Goal: Find specific page/section: Find specific page/section

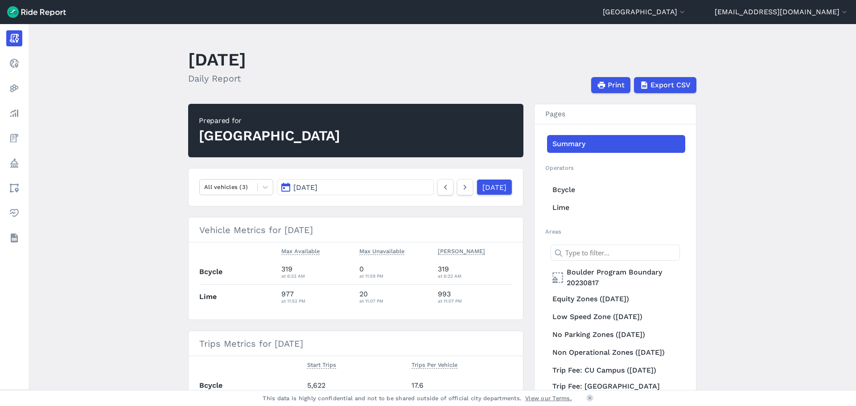
scroll to position [365, 0]
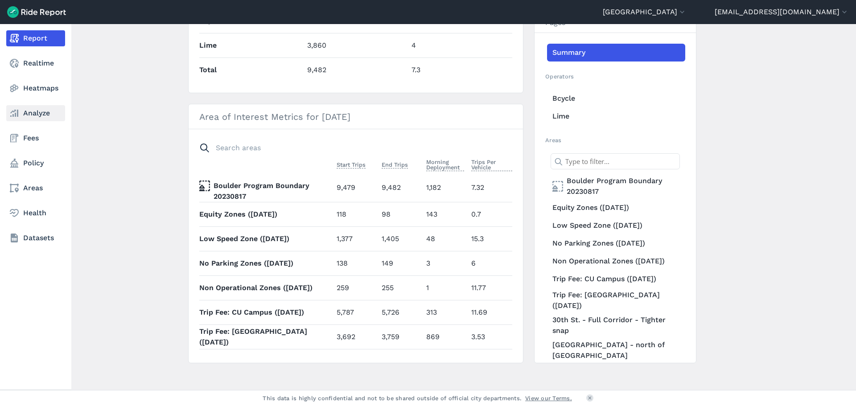
click at [31, 108] on link "Analyze" at bounding box center [35, 113] width 59 height 16
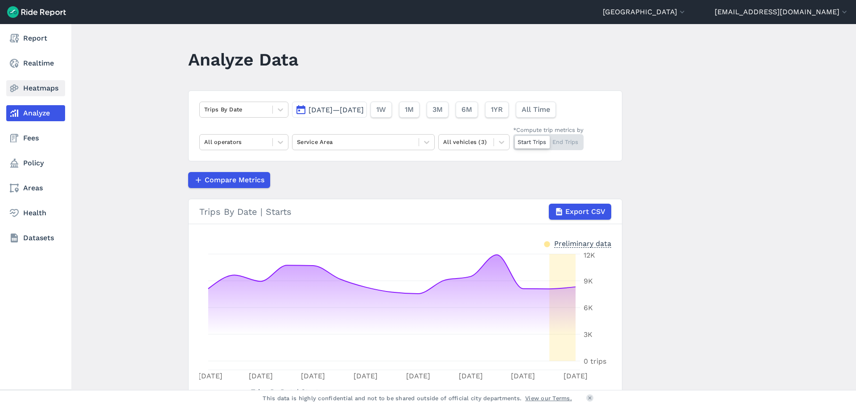
click at [45, 88] on link "Heatmaps" at bounding box center [35, 88] width 59 height 16
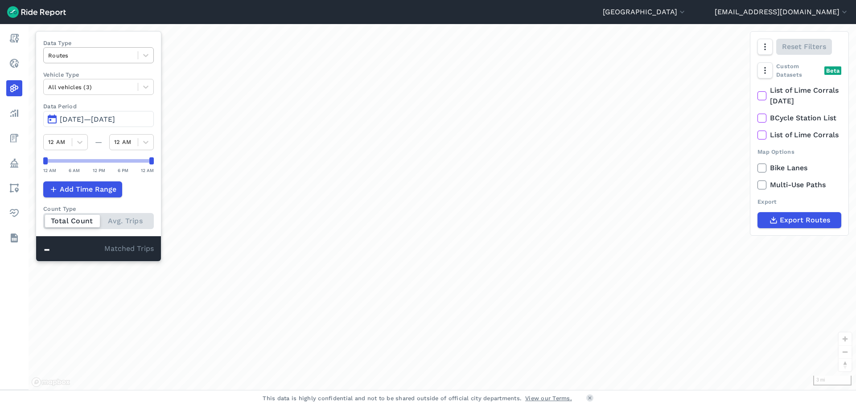
click at [83, 59] on div at bounding box center [90, 55] width 85 height 10
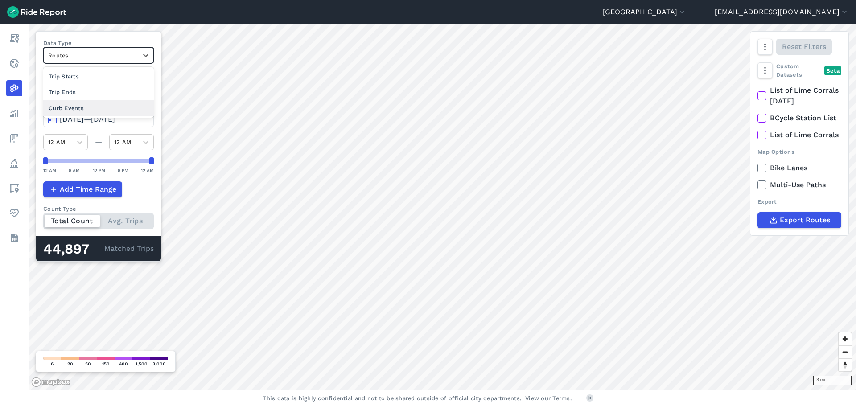
click at [79, 109] on div "Curb Events" at bounding box center [98, 108] width 111 height 16
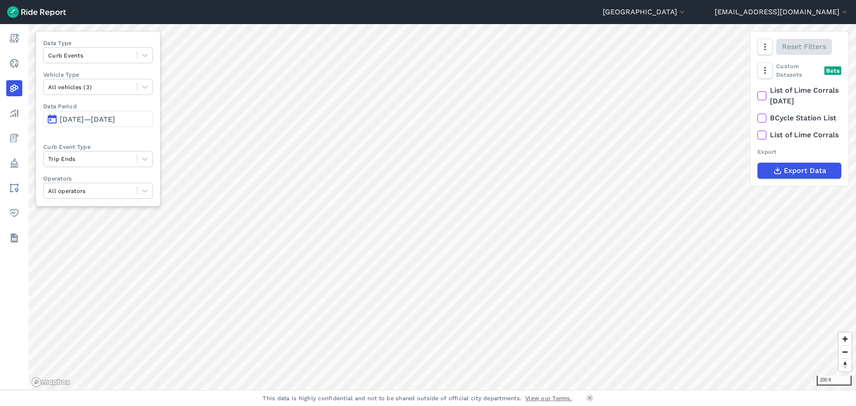
click at [762, 139] on icon at bounding box center [762, 135] width 8 height 9
click at [757, 135] on input "List of Lime Corrals" at bounding box center [757, 133] width 0 height 6
click at [115, 57] on div at bounding box center [90, 55] width 84 height 10
click at [103, 70] on div "Trip Starts" at bounding box center [98, 77] width 110 height 16
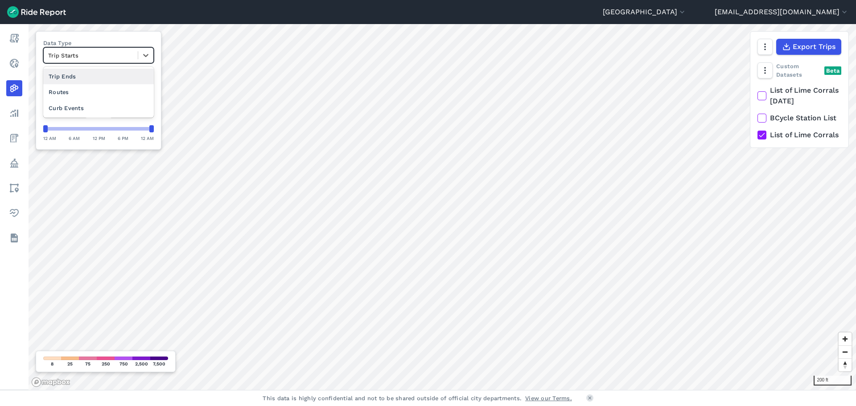
click at [103, 49] on div "Trip Starts" at bounding box center [91, 56] width 94 height 14
click at [89, 103] on div "Curb Events" at bounding box center [98, 108] width 111 height 16
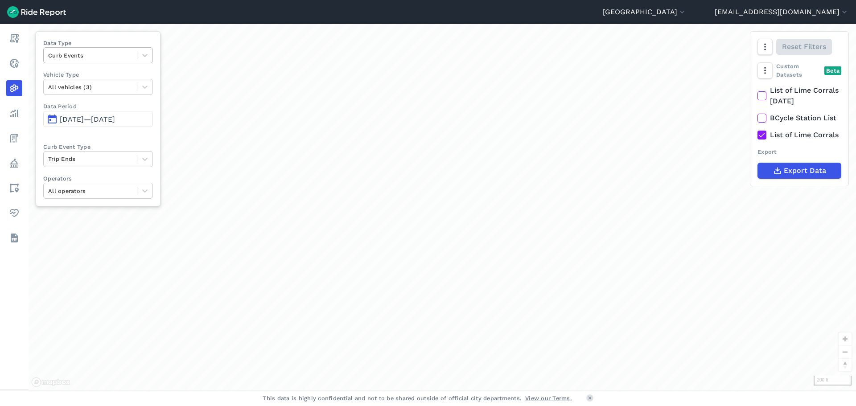
click at [108, 61] on div "Curb Events" at bounding box center [90, 56] width 93 height 14
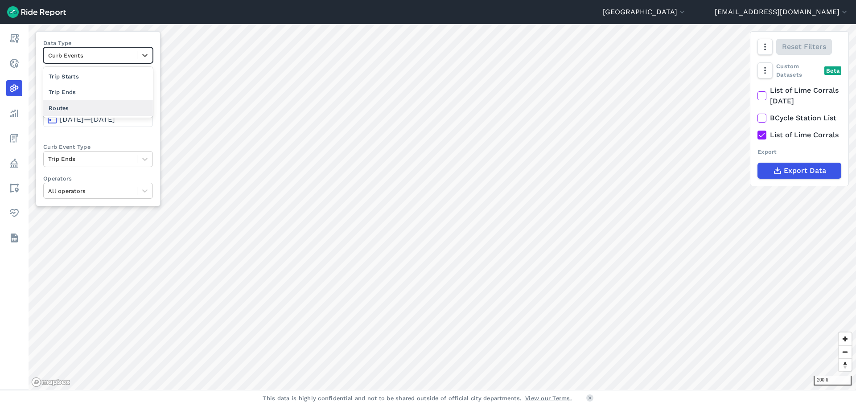
click at [75, 114] on div "Routes" at bounding box center [98, 108] width 110 height 16
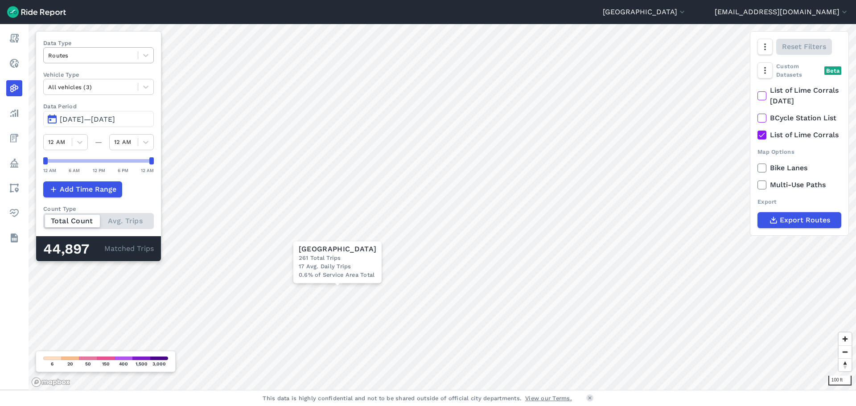
click at [131, 54] on div at bounding box center [90, 55] width 85 height 10
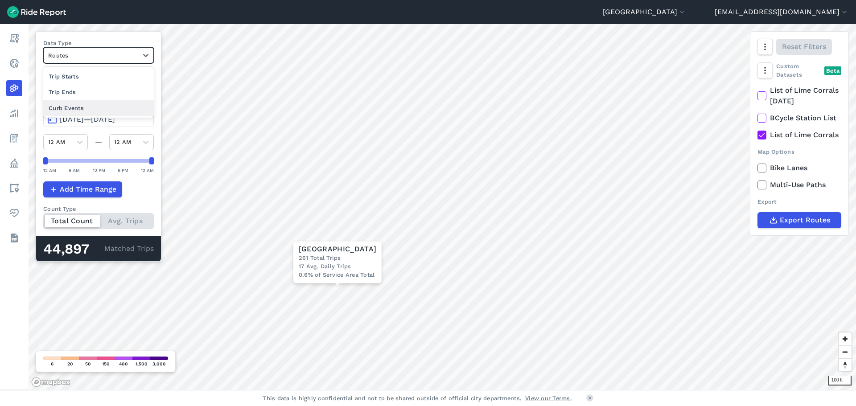
click at [102, 112] on div "Curb Events" at bounding box center [98, 108] width 111 height 16
